Goal: Task Accomplishment & Management: Use online tool/utility

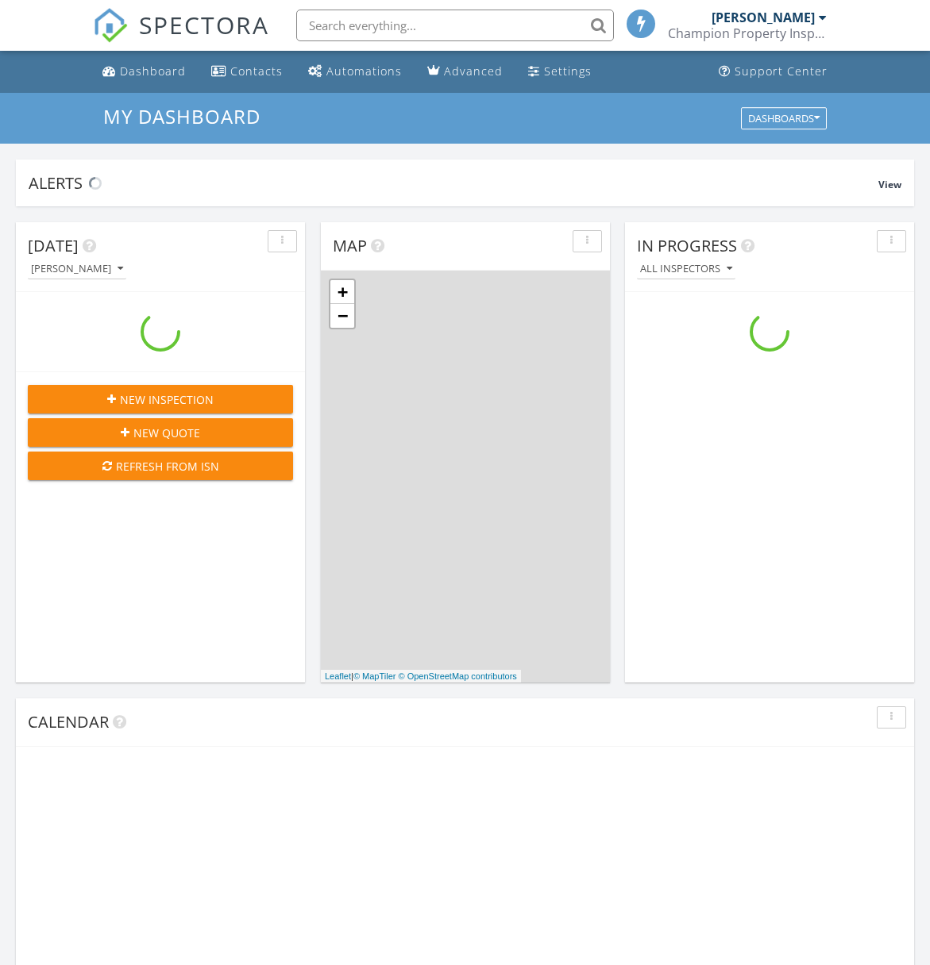
click at [436, 27] on input "text" at bounding box center [455, 26] width 318 height 32
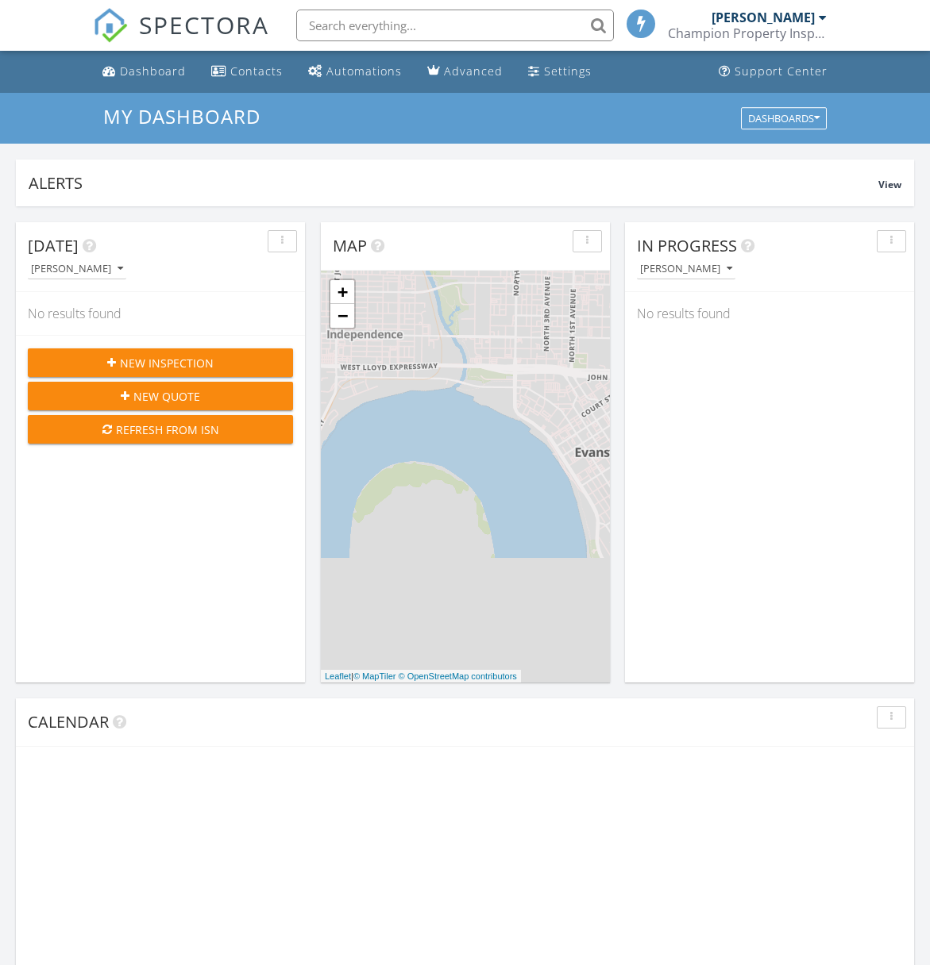
scroll to position [1446, 931]
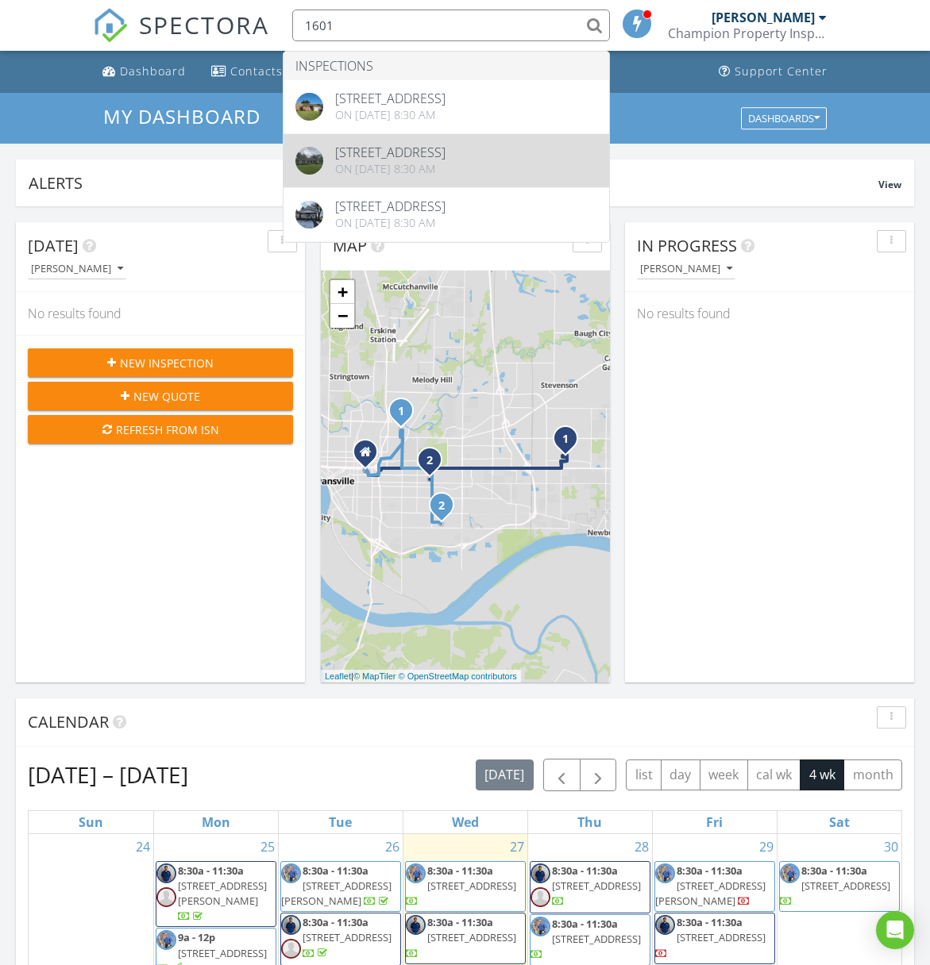
type input "1601"
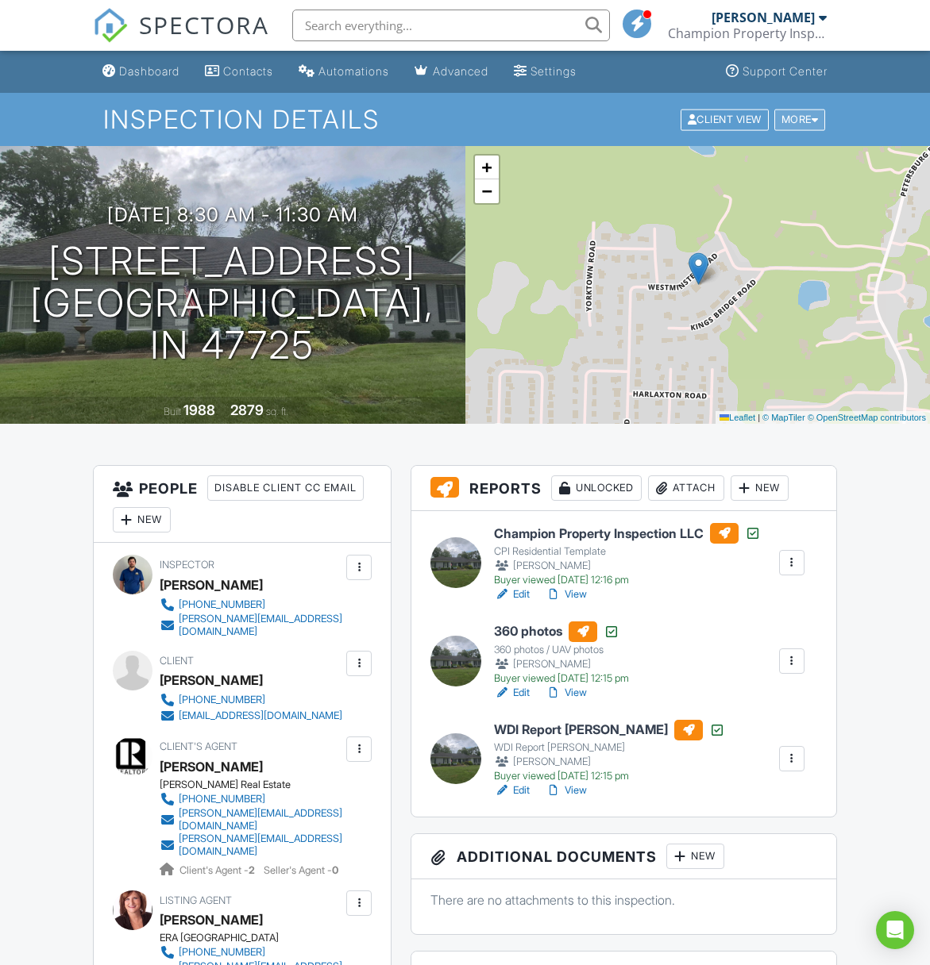
click at [808, 121] on div "More" at bounding box center [800, 119] width 52 height 21
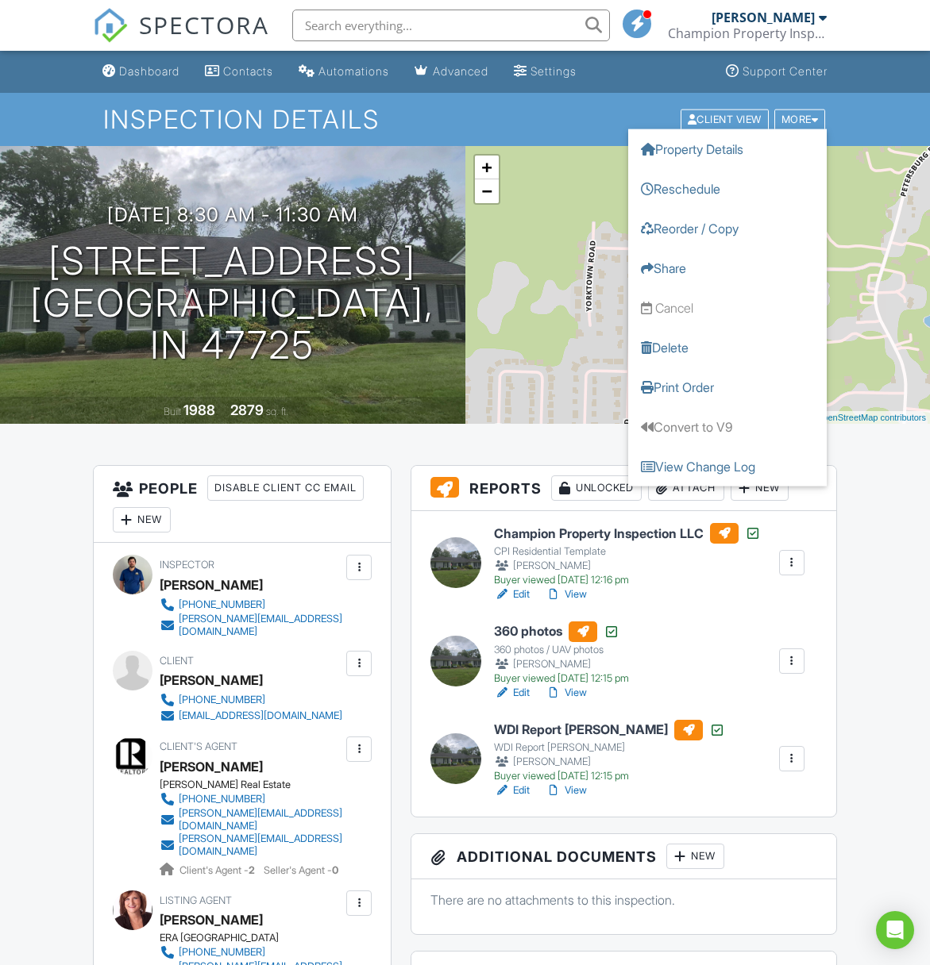
click at [895, 114] on div "Inspection Details Client View More Property Details Reschedule Reorder / Copy …" at bounding box center [465, 119] width 930 height 53
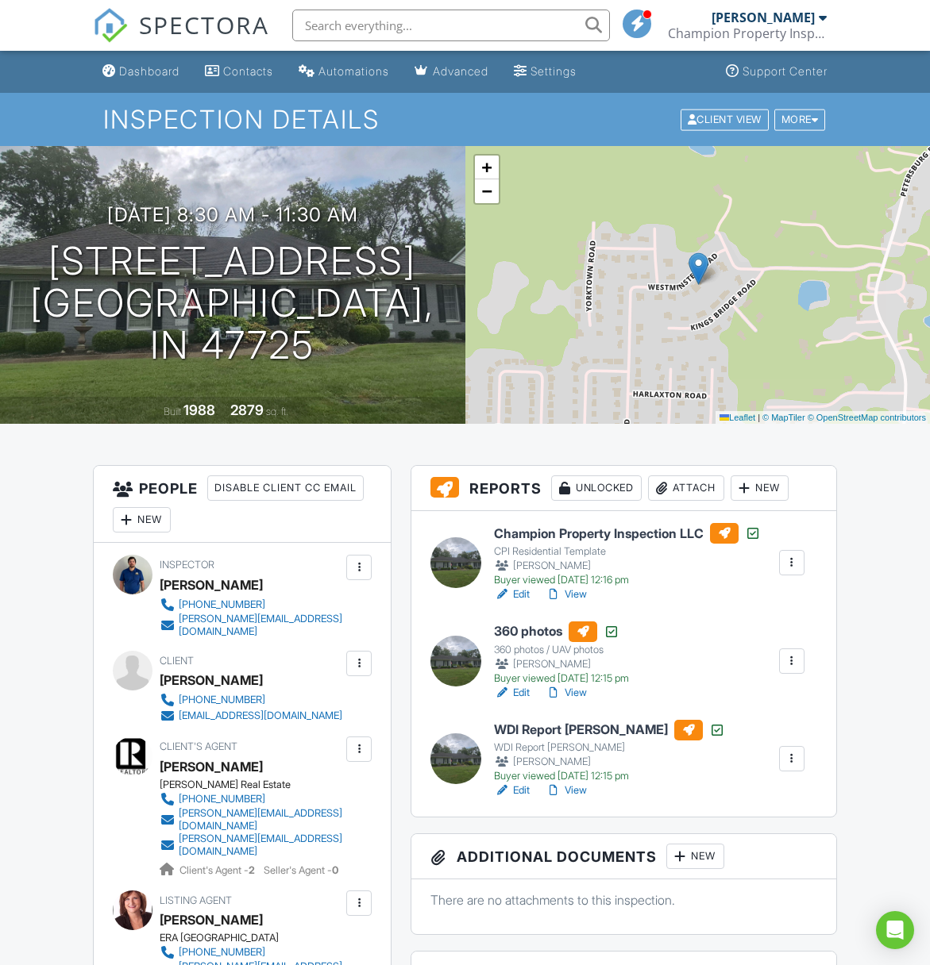
click at [792, 560] on div at bounding box center [792, 563] width 16 height 16
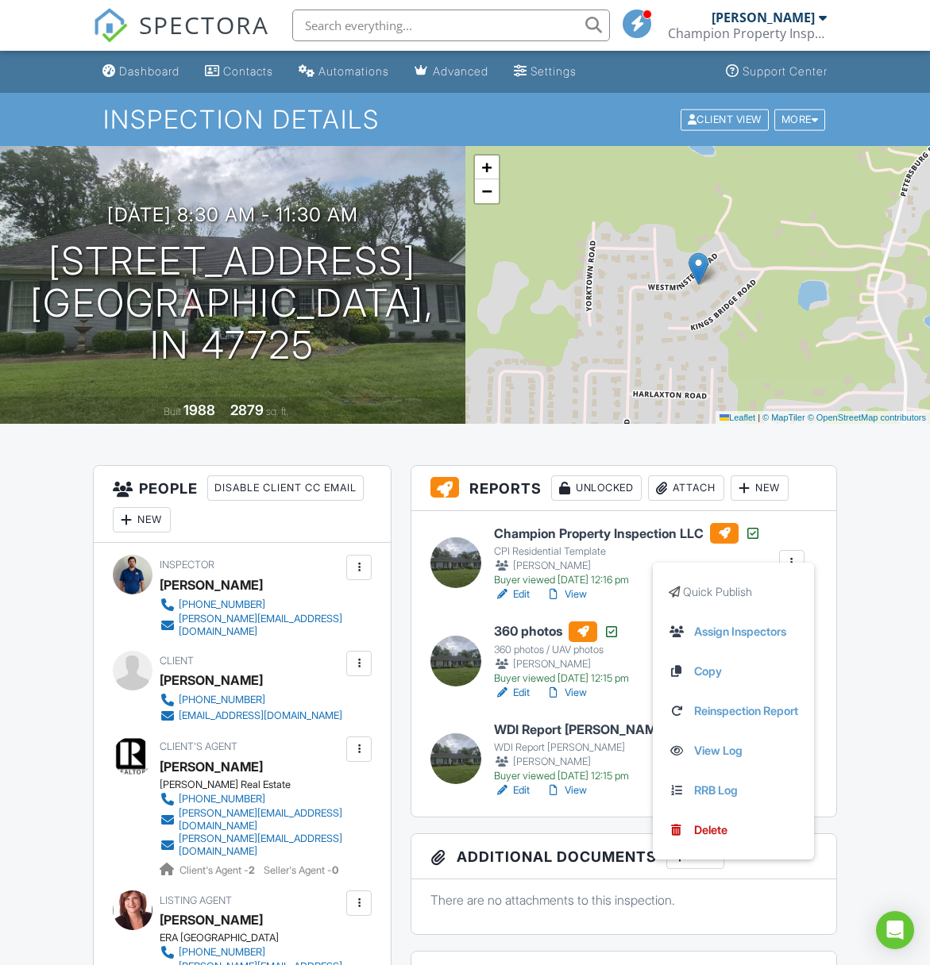
click at [827, 534] on div "Champion Property Inspection LLC CPI Residential Template Noah Schnur Buyer vie…" at bounding box center [623, 664] width 424 height 306
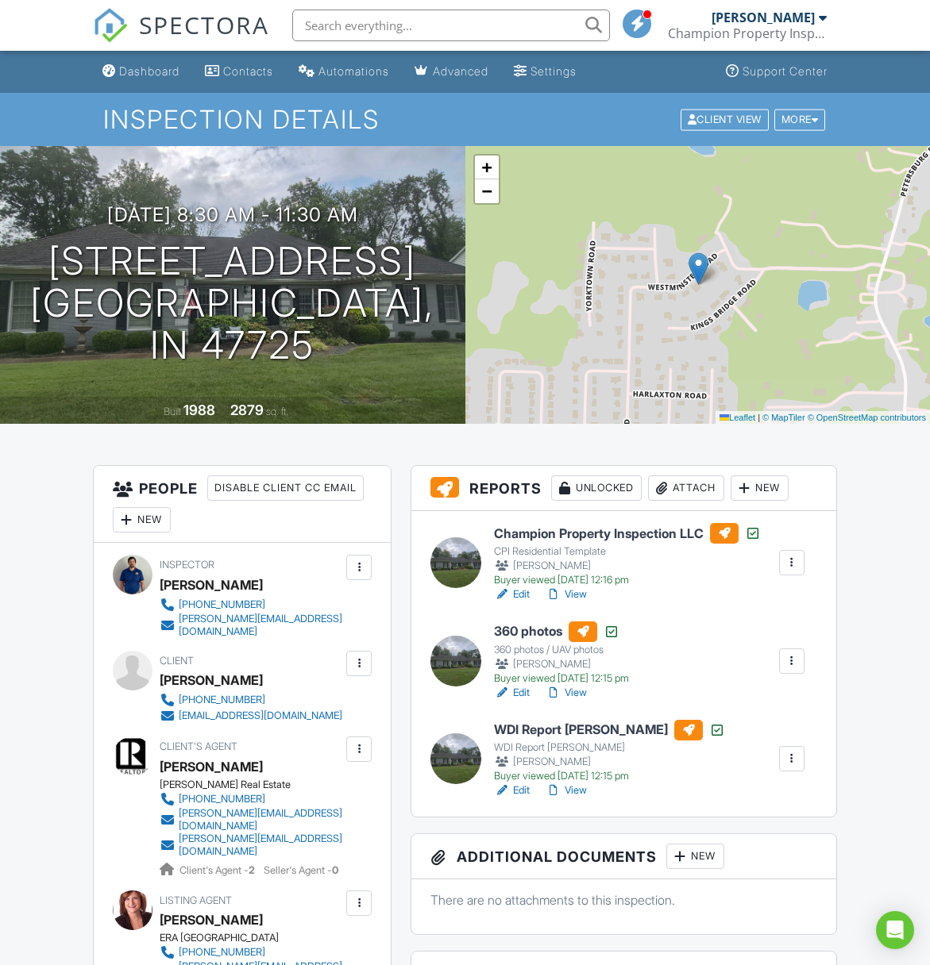
click at [795, 561] on div at bounding box center [792, 563] width 16 height 16
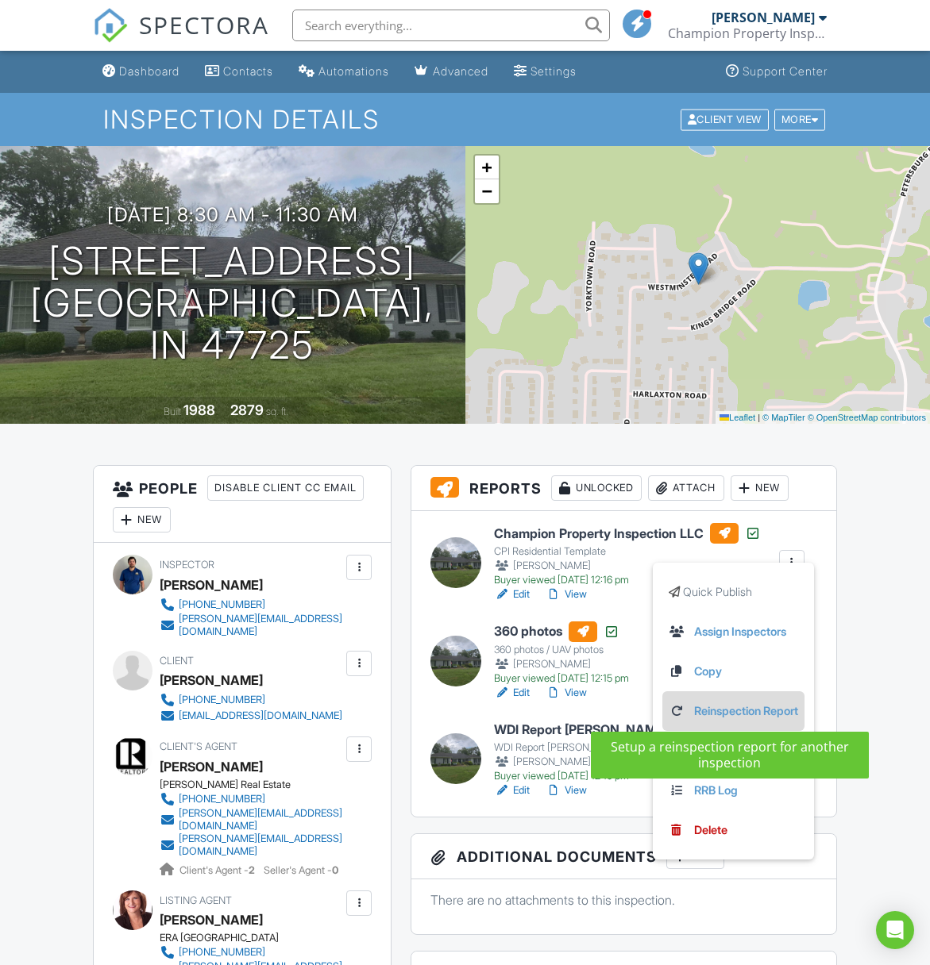
click at [753, 710] on link "Reinspection Report" at bounding box center [733, 711] width 129 height 17
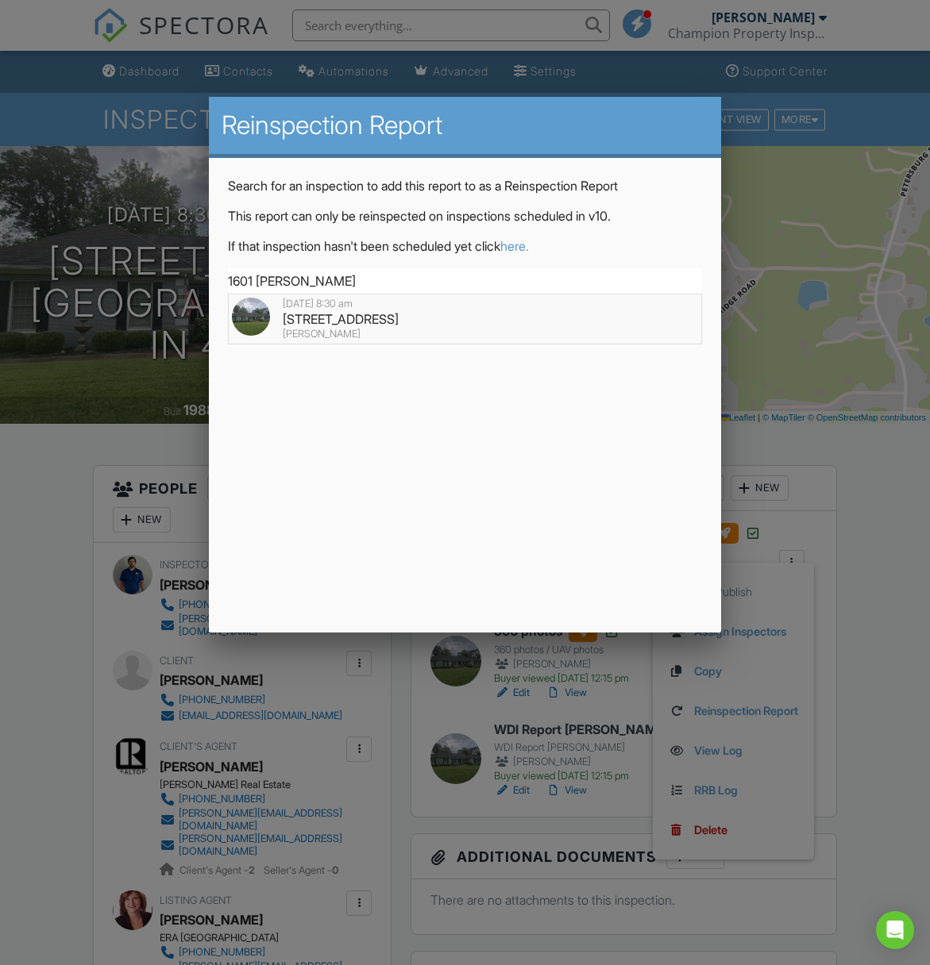
click at [433, 319] on div "1601 Westminster Rd, Evansville, IN 47725" at bounding box center [464, 318] width 465 height 17
type input "1601 Westminster Rd, Evansville, IN 47725"
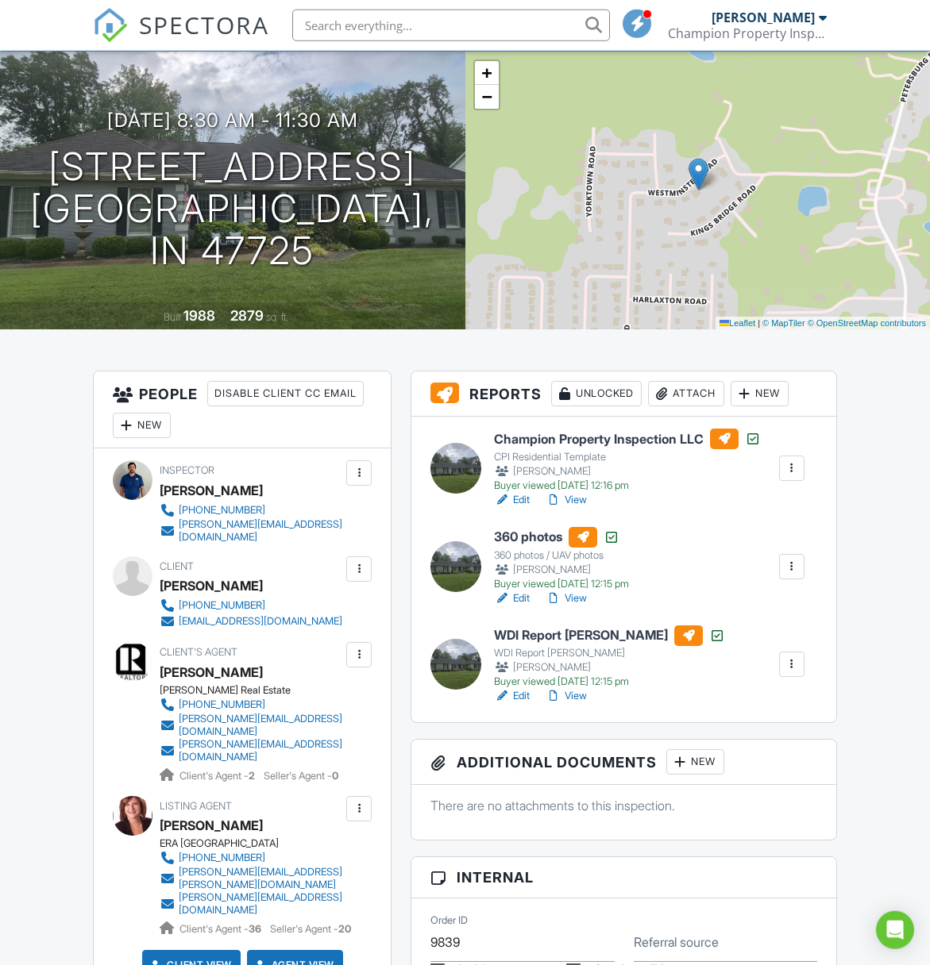
scroll to position [81, 0]
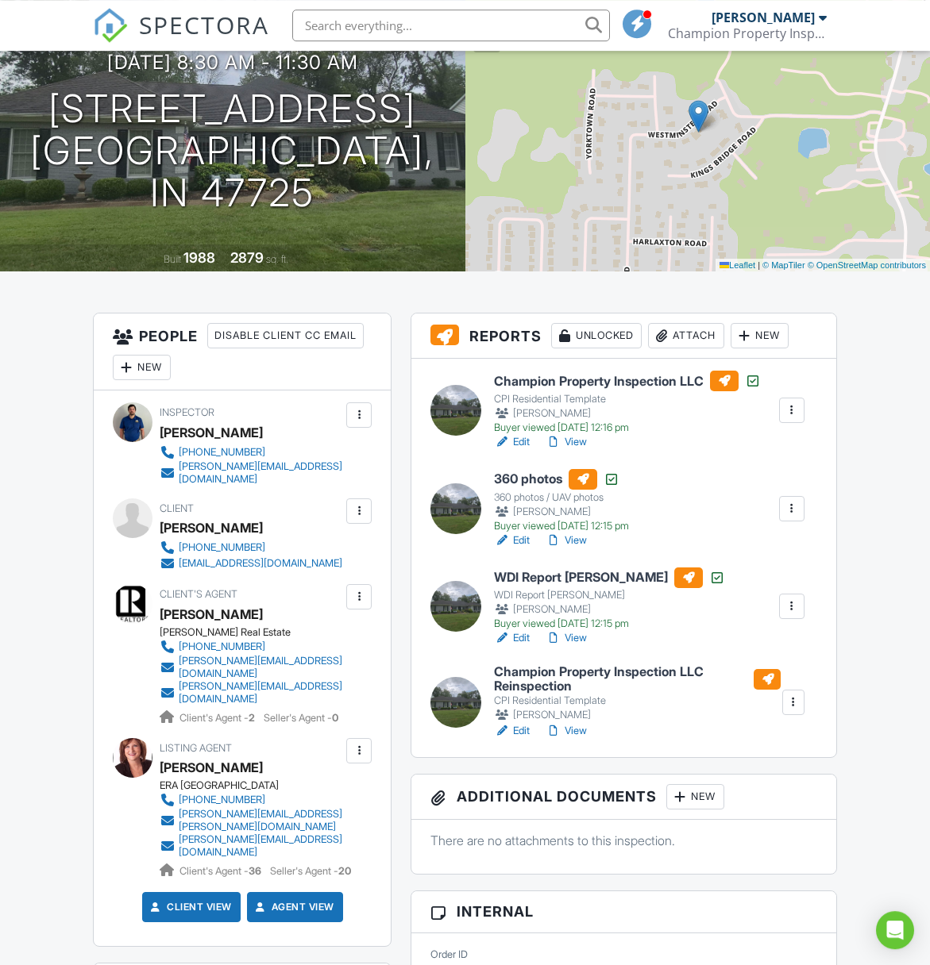
scroll to position [162, 0]
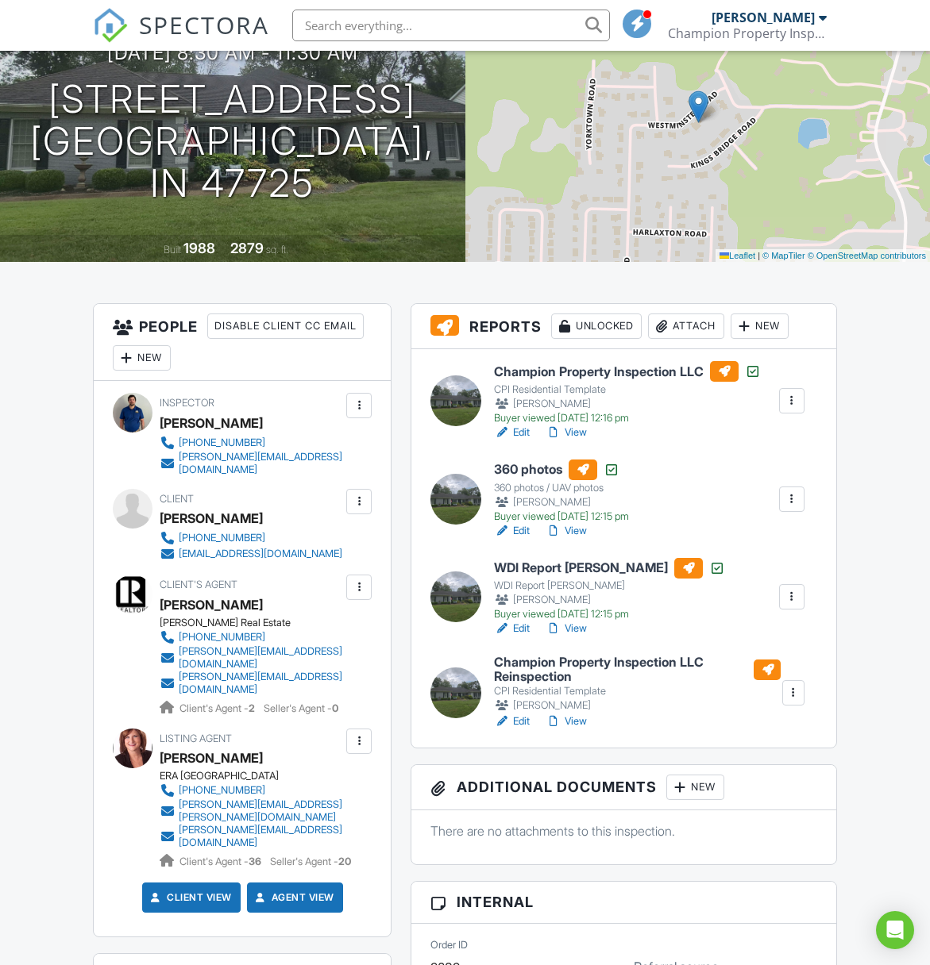
click at [567, 721] on link "View" at bounding box center [565, 722] width 41 height 16
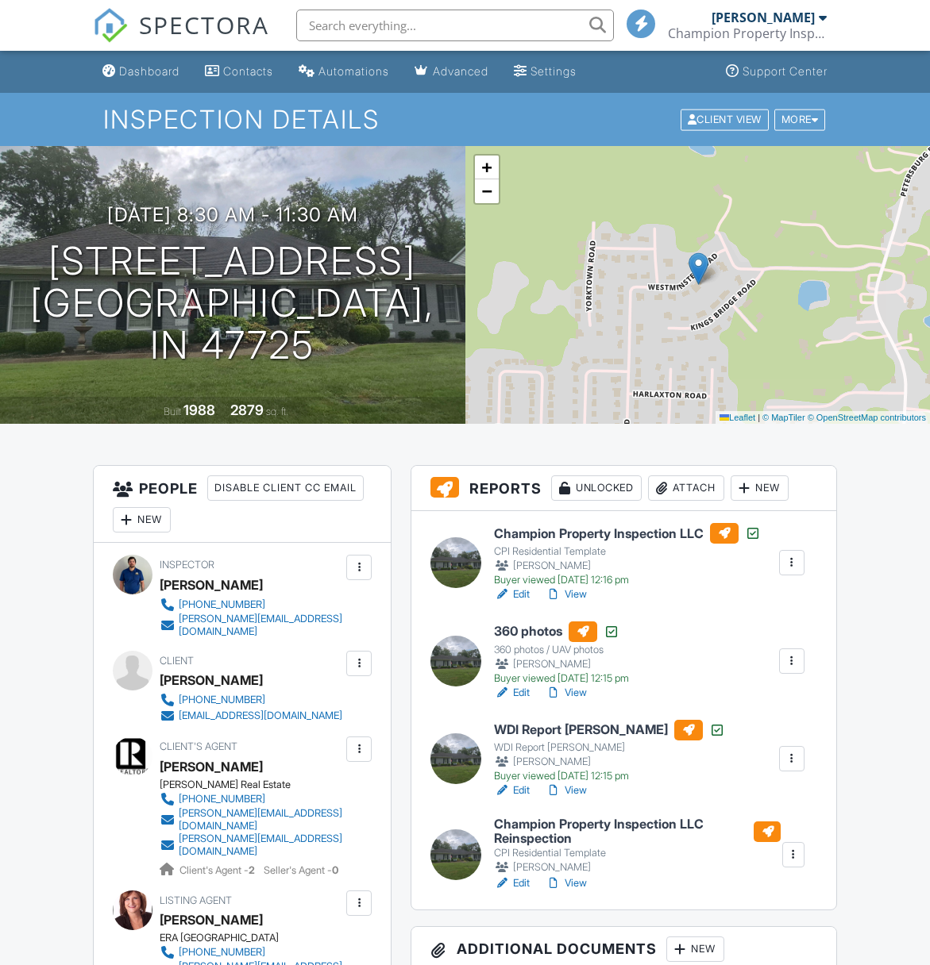
scroll to position [162, 0]
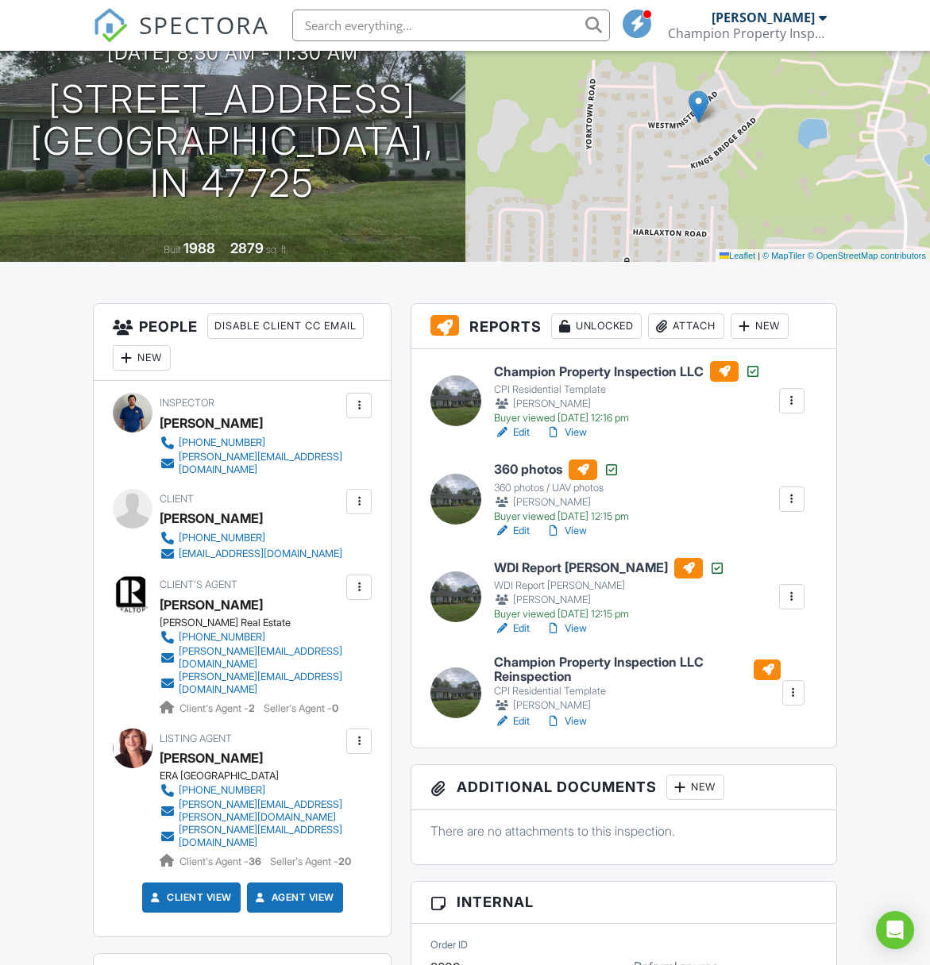
click at [572, 433] on link "View" at bounding box center [565, 433] width 41 height 16
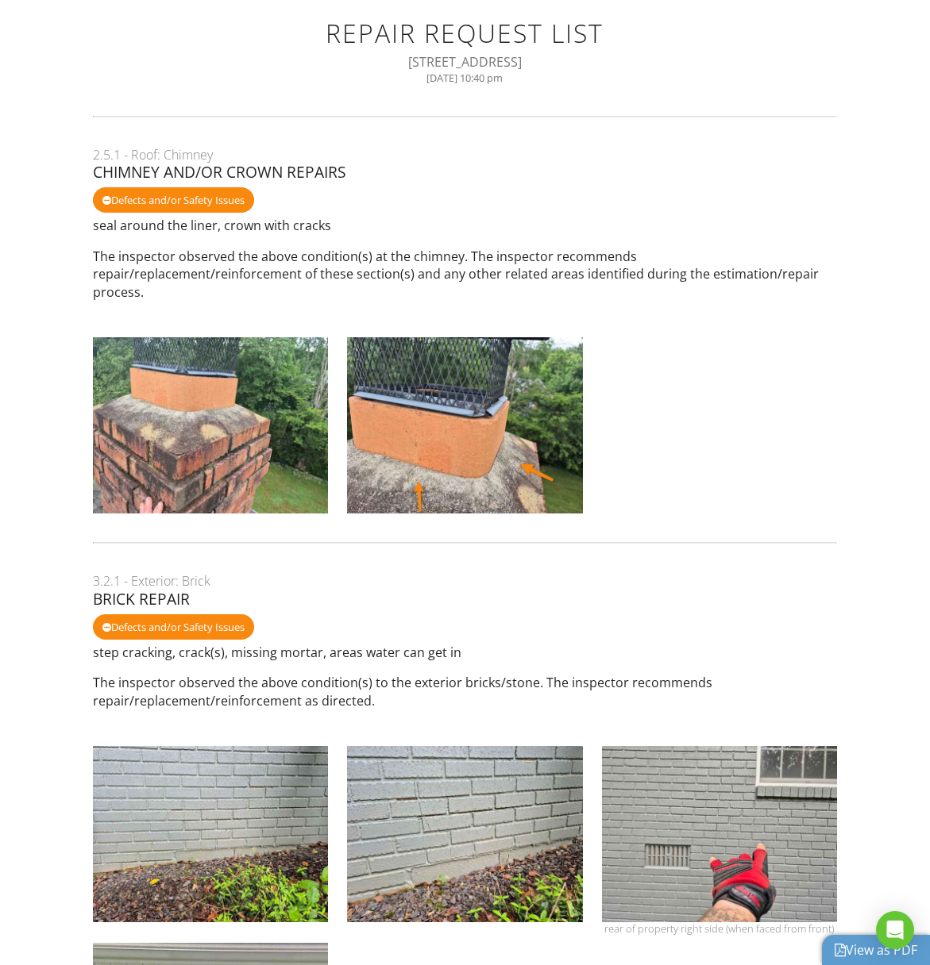
click at [806, 48] on div "Repair Request List [STREET_ADDRESS] [DATE] 10:40 pm" at bounding box center [465, 51] width 706 height 65
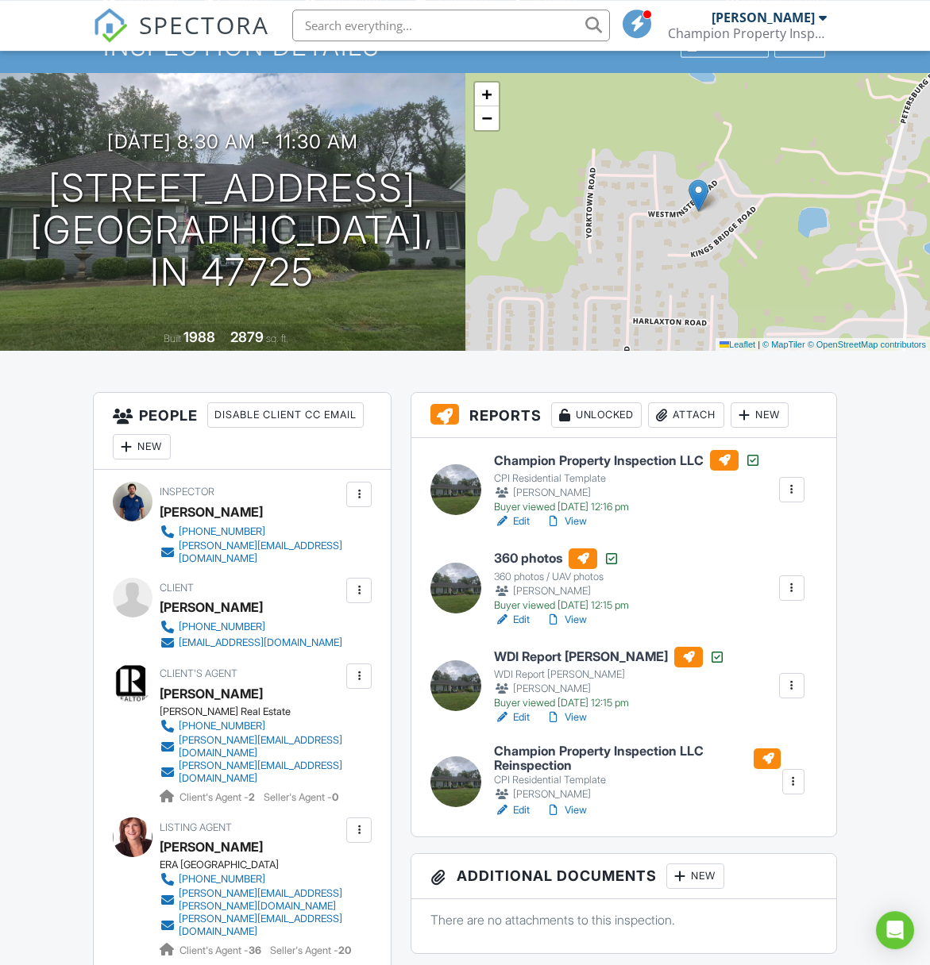
scroll to position [81, 0]
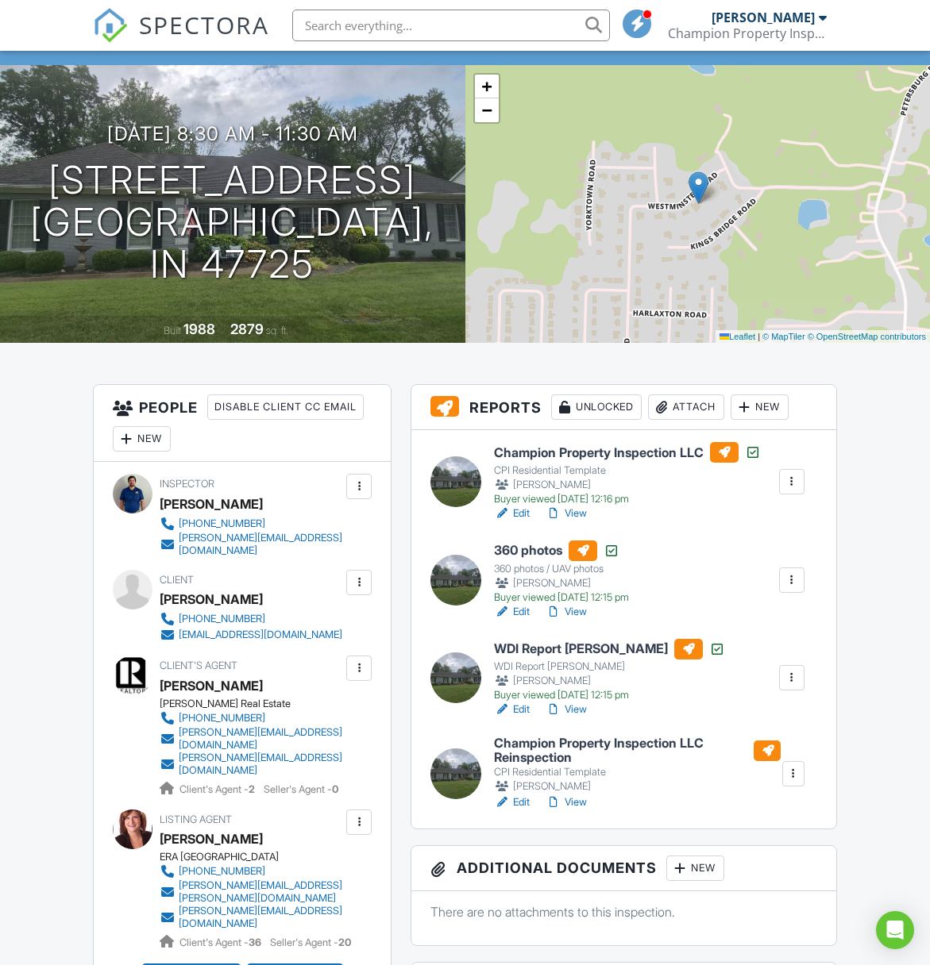
click at [572, 514] on link "View" at bounding box center [565, 514] width 41 height 16
